Goal: Task Accomplishment & Management: Manage account settings

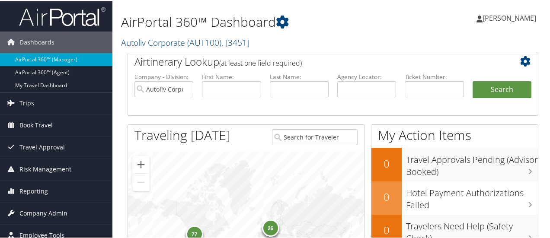
click at [62, 215] on span "Company Admin" at bounding box center [43, 213] width 48 height 22
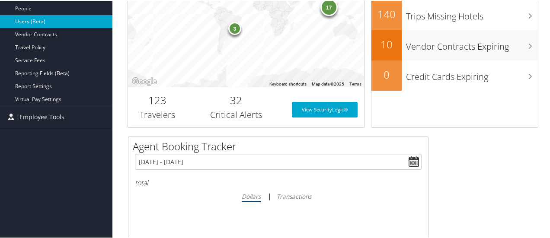
click at [60, 16] on link "Users (Beta)" at bounding box center [56, 20] width 112 height 13
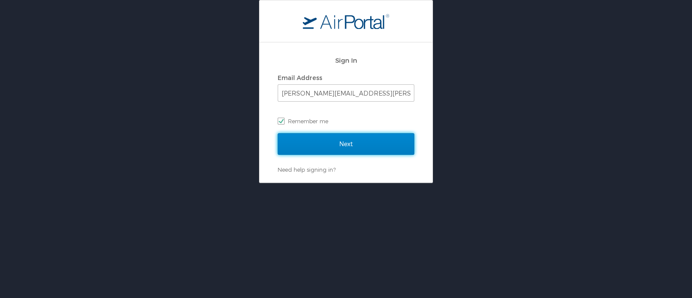
click at [350, 143] on input "Next" at bounding box center [346, 144] width 137 height 22
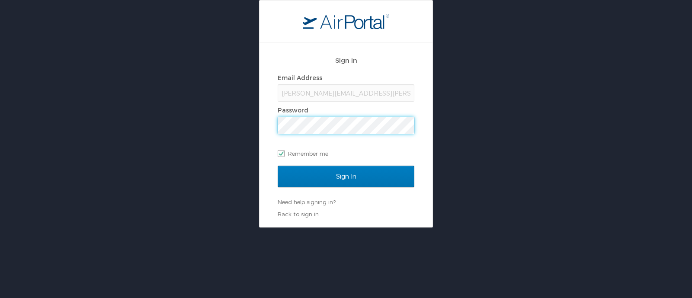
click at [278, 166] on input "Sign In" at bounding box center [346, 177] width 137 height 22
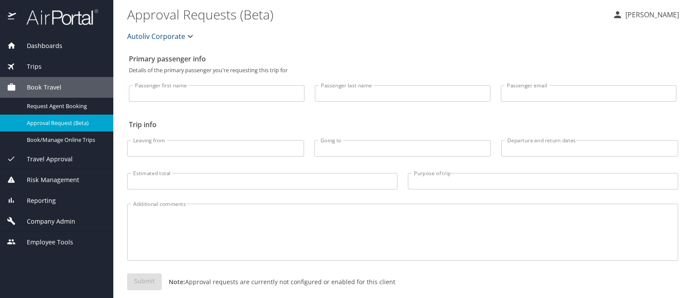
click at [70, 218] on span "Company Admin" at bounding box center [45, 222] width 59 height 10
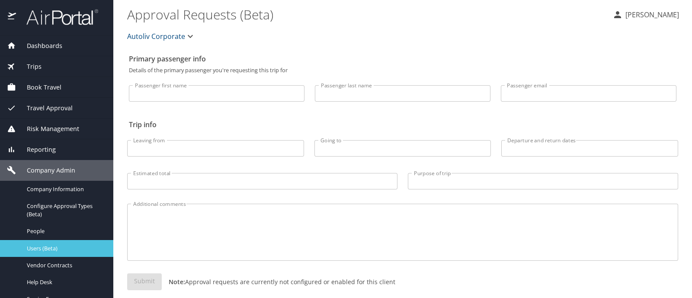
click at [64, 247] on span "Users (Beta)" at bounding box center [65, 248] width 76 height 8
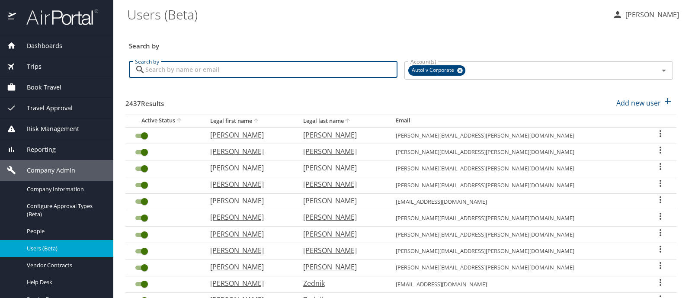
click at [210, 70] on input "Search by" at bounding box center [271, 69] width 252 height 16
type input "sorin"
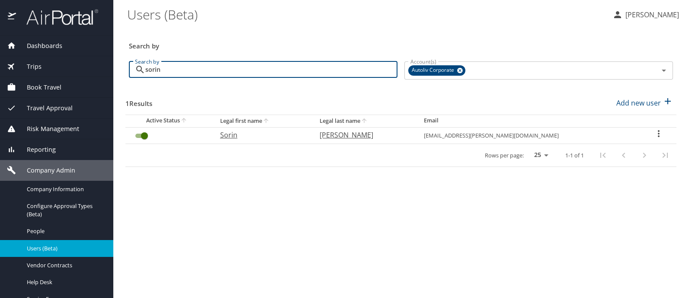
click at [656, 133] on icon "User Search Table" at bounding box center [658, 133] width 10 height 10
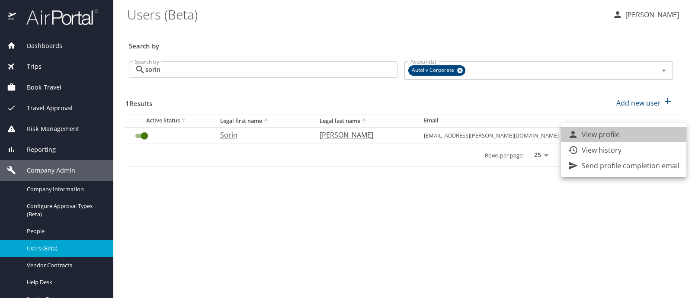
click at [623, 134] on li "View profile" at bounding box center [623, 135] width 125 height 16
select select "US"
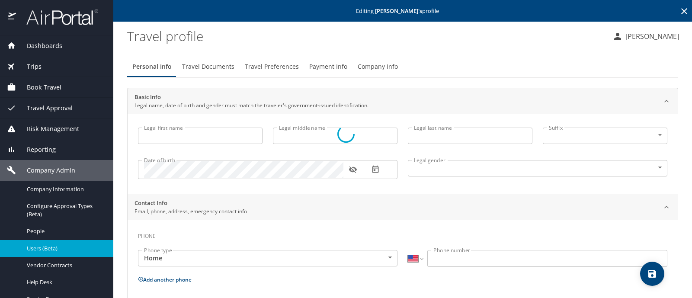
type input "Sorin"
type input "Nemes"
type input "Male"
select select "JP"
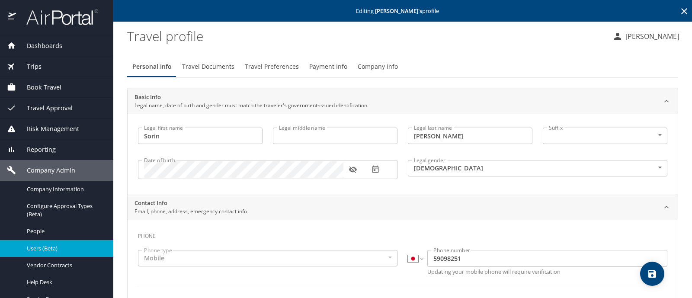
click at [321, 67] on span "Payment Info" at bounding box center [328, 66] width 38 height 11
